Goal: Transaction & Acquisition: Purchase product/service

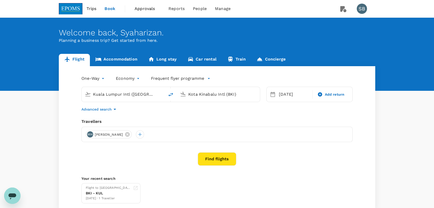
click at [225, 159] on button "Find flights" at bounding box center [217, 158] width 38 height 13
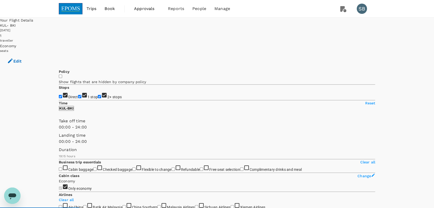
click at [78, 95] on input "1 stop" at bounding box center [79, 96] width 3 height 3
checkbox input "false"
click at [98, 98] on input "2+ stops" at bounding box center [99, 96] width 3 height 3
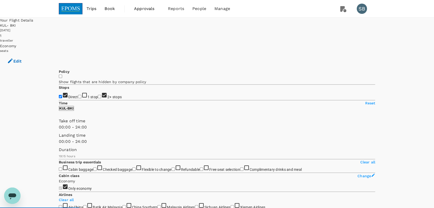
checkbox input "false"
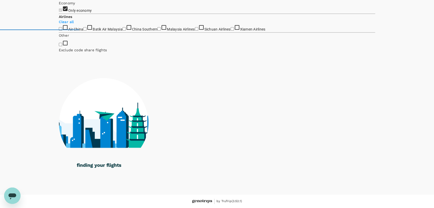
scroll to position [225, 0]
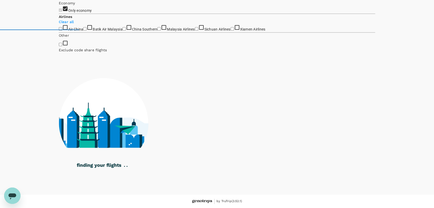
click at [157, 31] on input "Malaysia Airlines" at bounding box center [158, 28] width 3 height 3
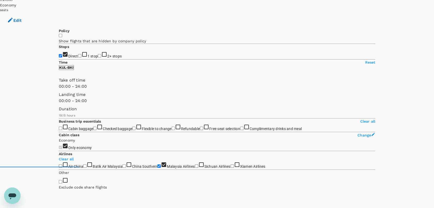
scroll to position [0, 0]
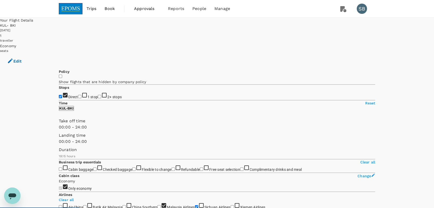
checkbox input "false"
checkbox input "true"
type input "1235"
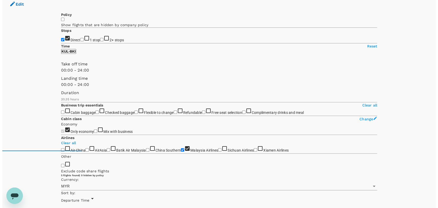
scroll to position [28, 0]
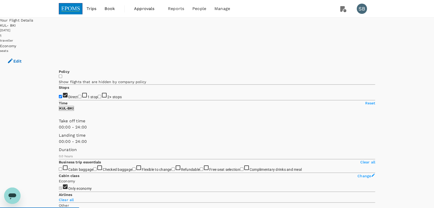
click at [73, 11] on img at bounding box center [71, 8] width 24 height 11
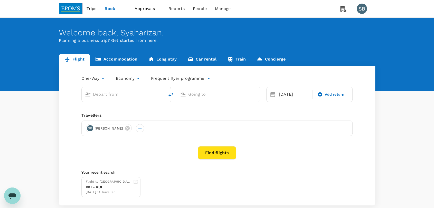
type input "Kuala Lumpur Intl ([GEOGRAPHIC_DATA])"
type input "Kota Kinabalu Intl (BKI)"
type input "Kuala Lumpur Intl ([GEOGRAPHIC_DATA])"
type input "Kota Kinabalu Intl (BKI)"
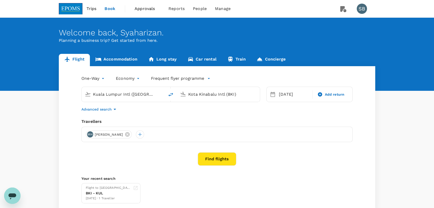
click at [172, 95] on icon "delete" at bounding box center [171, 95] width 6 height 6
type input "Kota Kinabalu Intl (BKI)"
type input "Kuala Lumpur Intl ([GEOGRAPHIC_DATA])"
click at [277, 95] on div "[DATE]" at bounding box center [294, 94] width 34 height 10
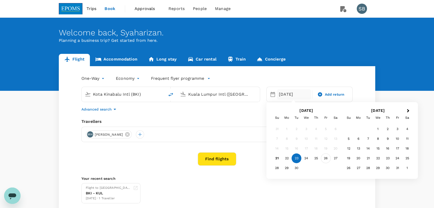
click at [323, 158] on div "26" at bounding box center [326, 159] width 10 height 10
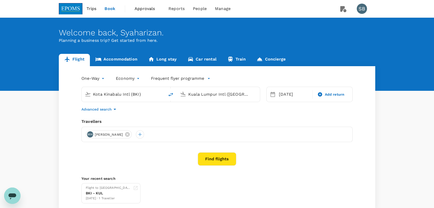
click at [212, 160] on button "Find flights" at bounding box center [217, 158] width 38 height 13
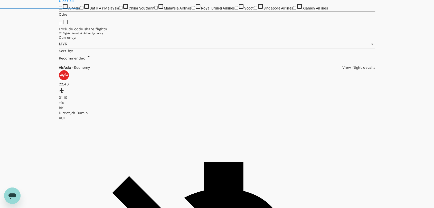
scroll to position [228, 0]
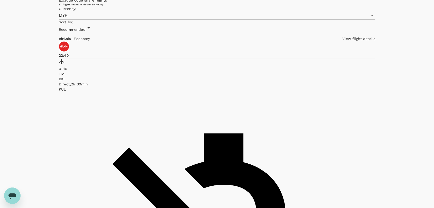
checkbox input "true"
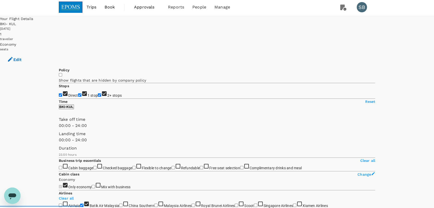
scroll to position [0, 0]
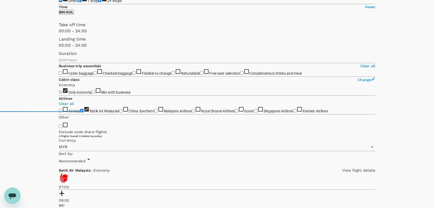
scroll to position [101, 0]
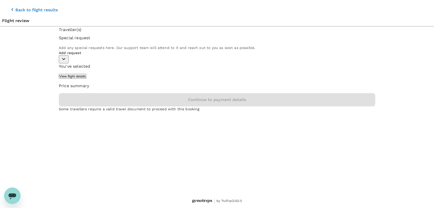
click at [9, 6] on icon "button" at bounding box center [12, 9] width 6 height 6
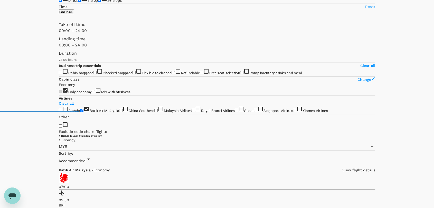
scroll to position [101, 0]
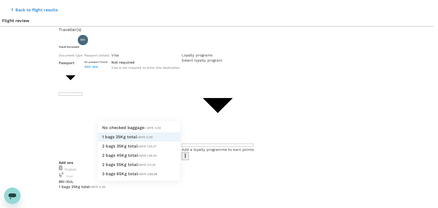
click at [239, 159] on div at bounding box center [219, 104] width 438 height 208
click at [4, 7] on div at bounding box center [219, 104] width 438 height 208
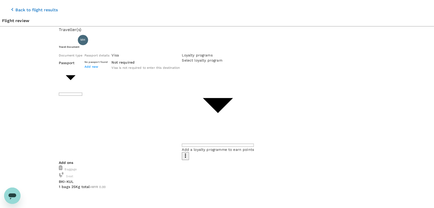
click at [9, 6] on icon "button" at bounding box center [12, 9] width 6 height 6
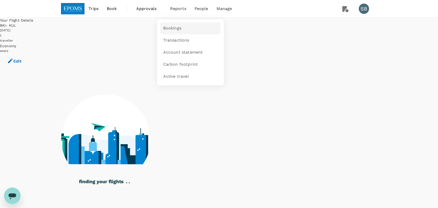
click at [180, 28] on span "Bookings" at bounding box center [172, 28] width 18 height 6
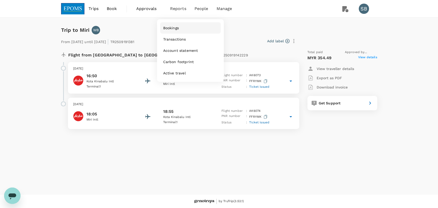
click at [181, 25] on link "Bookings" at bounding box center [190, 27] width 61 height 11
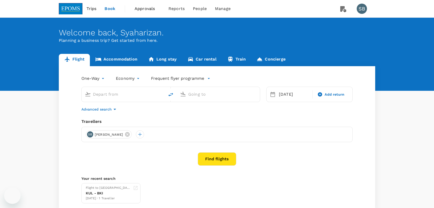
type input "Kota Kinabalu Intl (BKI)"
type input "Kuala Lumpur Intl ([GEOGRAPHIC_DATA])"
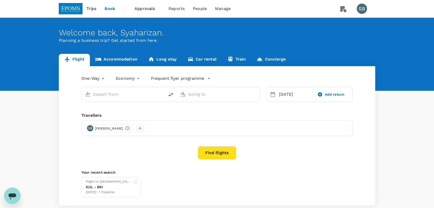
type input "Kota Kinabalu Intl (BKI)"
type input "Kuala Lumpur Intl (KUL)"
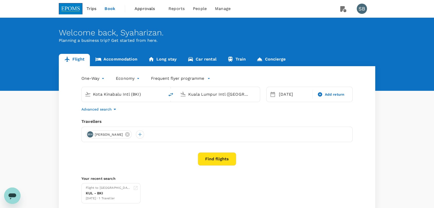
click at [210, 160] on button "Find flights" at bounding box center [217, 158] width 38 height 13
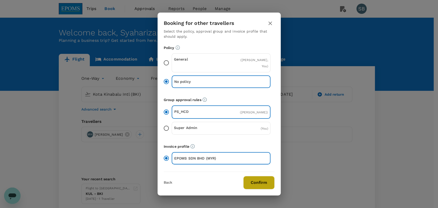
click at [265, 183] on button "Confirm" at bounding box center [258, 182] width 31 height 13
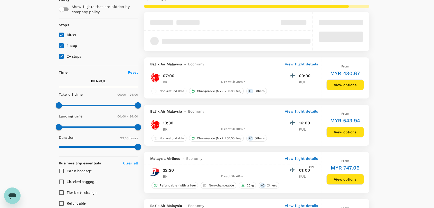
scroll to position [57, 0]
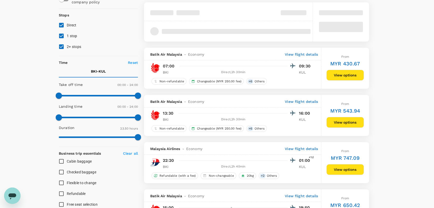
click at [301, 142] on div "Malaysia Airlines - Economy View flight details" at bounding box center [232, 148] width 177 height 13
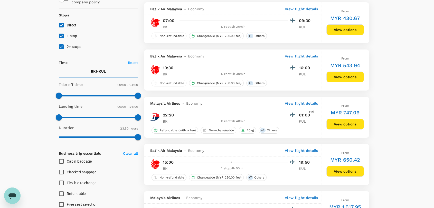
click at [314, 56] on p "View flight details" at bounding box center [301, 56] width 33 height 5
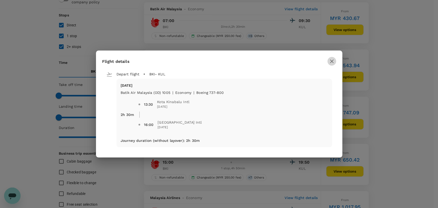
click at [333, 61] on icon "button" at bounding box center [332, 61] width 6 height 6
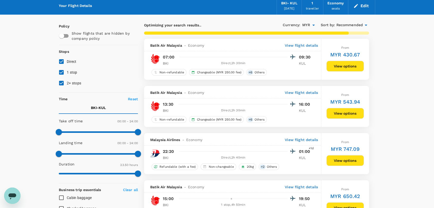
scroll to position [0, 0]
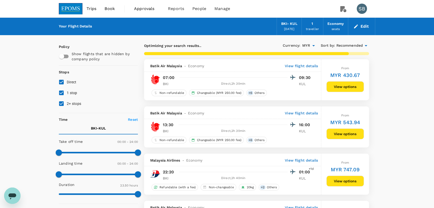
click at [72, 7] on img at bounding box center [71, 8] width 24 height 11
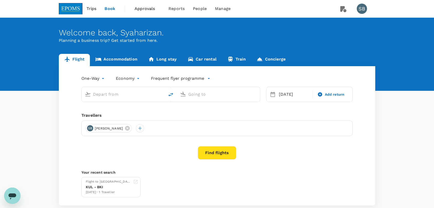
scroll to position [28, 0]
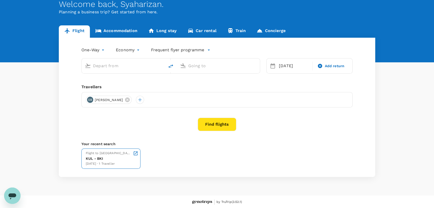
click at [106, 154] on div "Flight to Kota Kinabalu" at bounding box center [108, 153] width 45 height 5
type input "Kota Kinabalu Intl (BKI)"
type input "Kuala Lumpur Intl ([GEOGRAPHIC_DATA])"
type input "Kota Kinabalu Intl (BKI)"
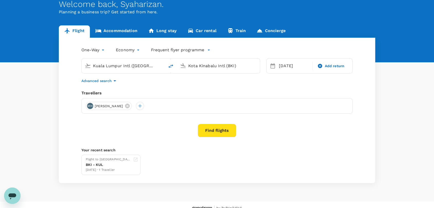
scroll to position [0, 0]
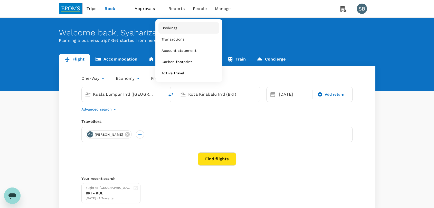
click at [177, 32] on link "Bookings" at bounding box center [188, 27] width 61 height 11
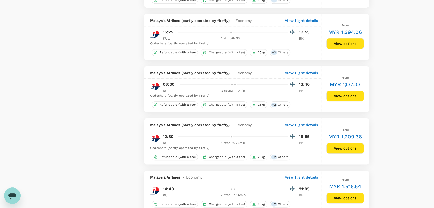
scroll to position [599, 0]
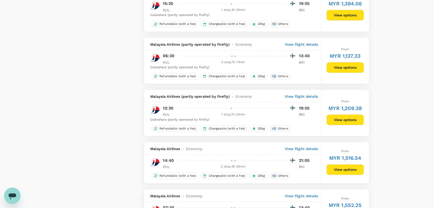
click at [291, 97] on p "View flight details" at bounding box center [301, 96] width 33 height 5
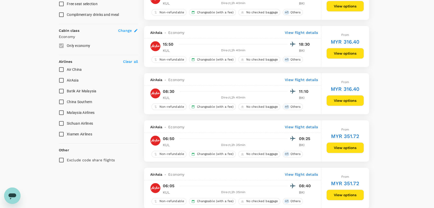
scroll to position [257, 0]
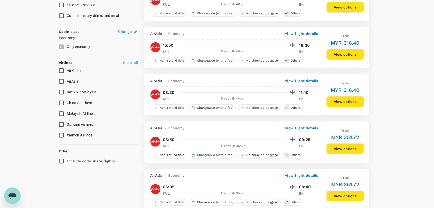
click at [63, 113] on input "Malaysia Airlines" at bounding box center [61, 113] width 11 height 11
checkbox input "true"
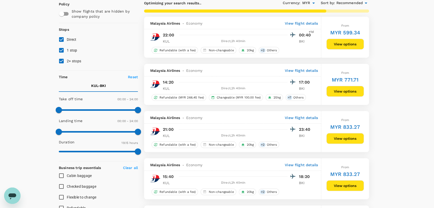
scroll to position [0, 0]
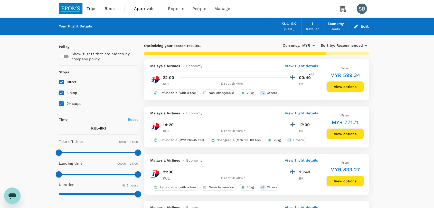
type input "1235"
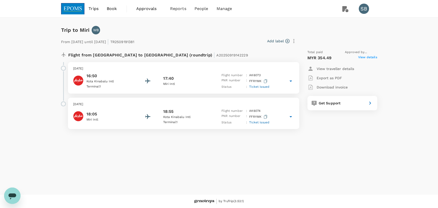
click at [77, 10] on img at bounding box center [73, 8] width 24 height 11
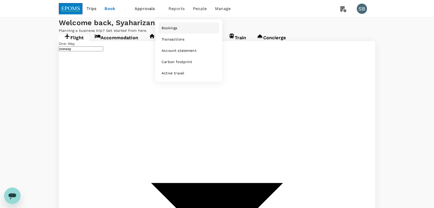
click at [177, 26] on span "Bookings" at bounding box center [169, 27] width 16 height 5
type input "Kuala Lumpur Intl (KUL)"
type input "Kota Kinabalu Intl (BKI)"
type input "Kuala Lumpur Intl (KUL)"
type input "Kota Kinabalu Intl (BKI)"
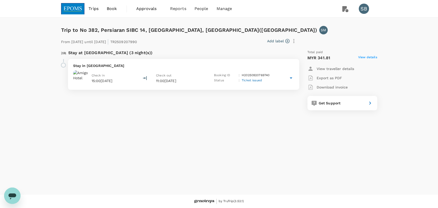
click at [335, 79] on p "Export as PDF" at bounding box center [329, 77] width 25 height 5
click at [183, 67] on p "Stay in [GEOGRAPHIC_DATA]" at bounding box center [183, 65] width 221 height 5
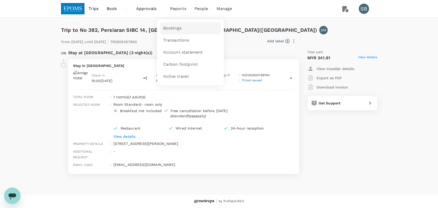
click at [179, 26] on span "Bookings" at bounding box center [172, 28] width 18 height 6
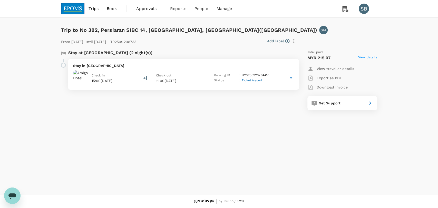
click at [326, 77] on p "Export as PDF" at bounding box center [329, 77] width 25 height 5
click at [76, 12] on img at bounding box center [73, 8] width 24 height 11
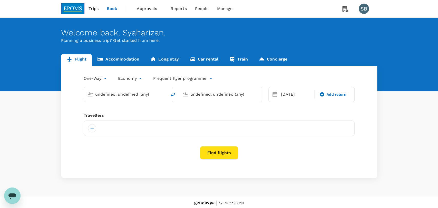
type input "Kuala Lumpur Intl ([GEOGRAPHIC_DATA])"
type input "Kota Kinabalu Intl (BKI)"
type input "Kuala Lumpur Intl ([GEOGRAPHIC_DATA])"
type input "Kota Kinabalu Intl (BKI)"
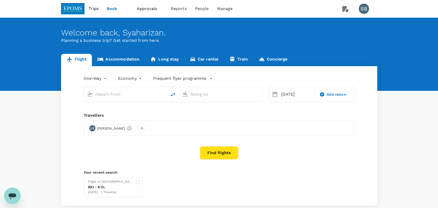
type input "Kuala Lumpur Intl ([GEOGRAPHIC_DATA])"
type input "Kota Kinabalu Intl (BKI)"
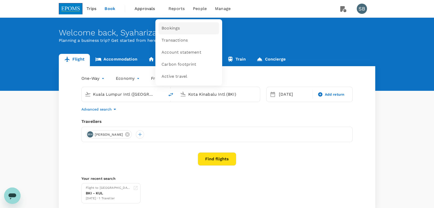
click at [172, 27] on span "Bookings" at bounding box center [170, 28] width 18 height 6
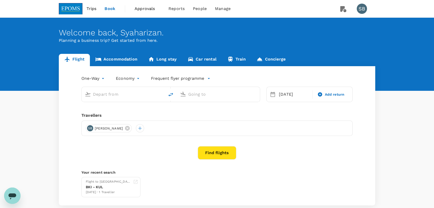
type input "Kuala Lumpur Intl ([GEOGRAPHIC_DATA])"
type input "Kota Kinabalu Intl (BKI)"
